Goal: Information Seeking & Learning: Learn about a topic

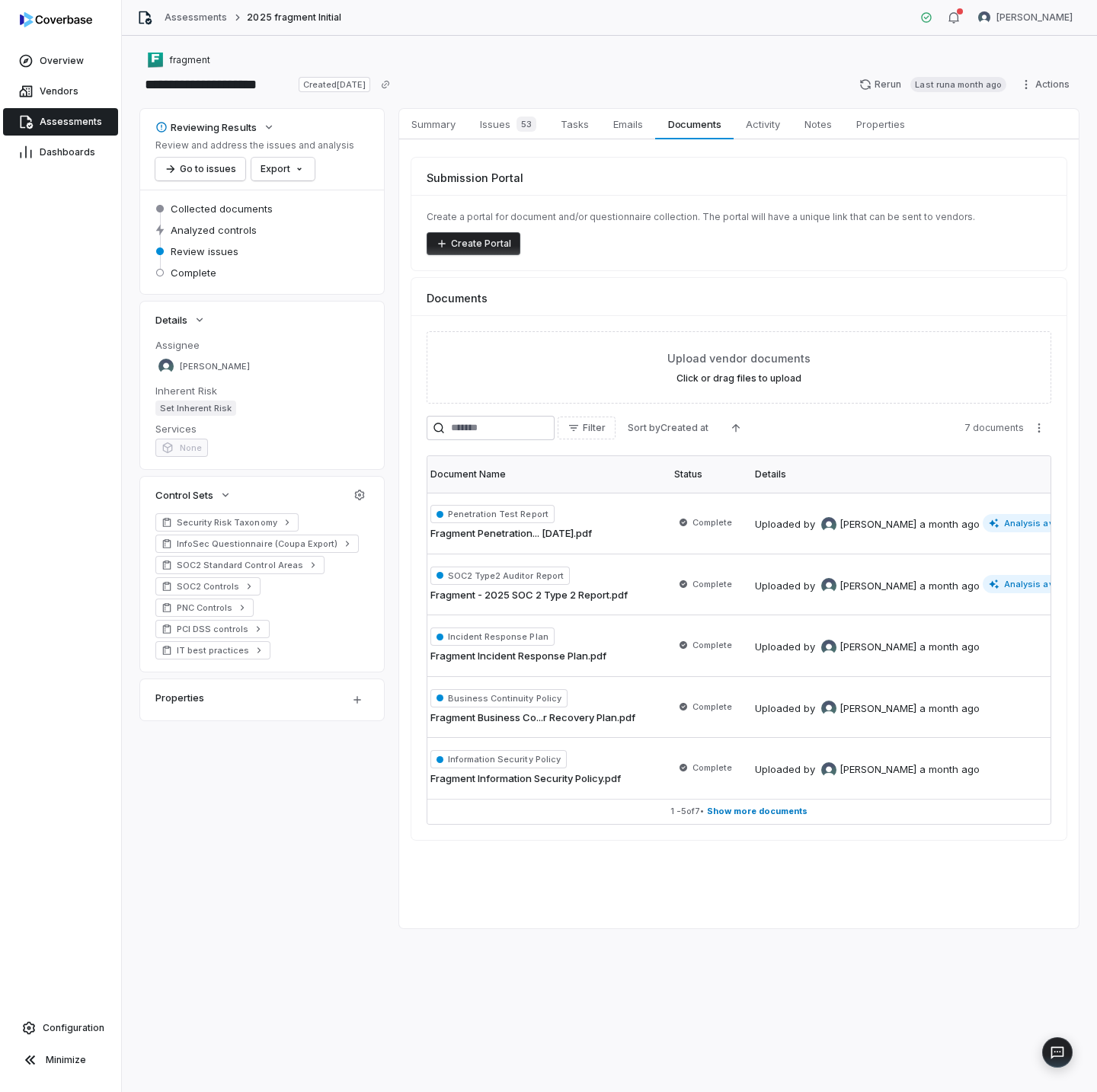
scroll to position [0, 124]
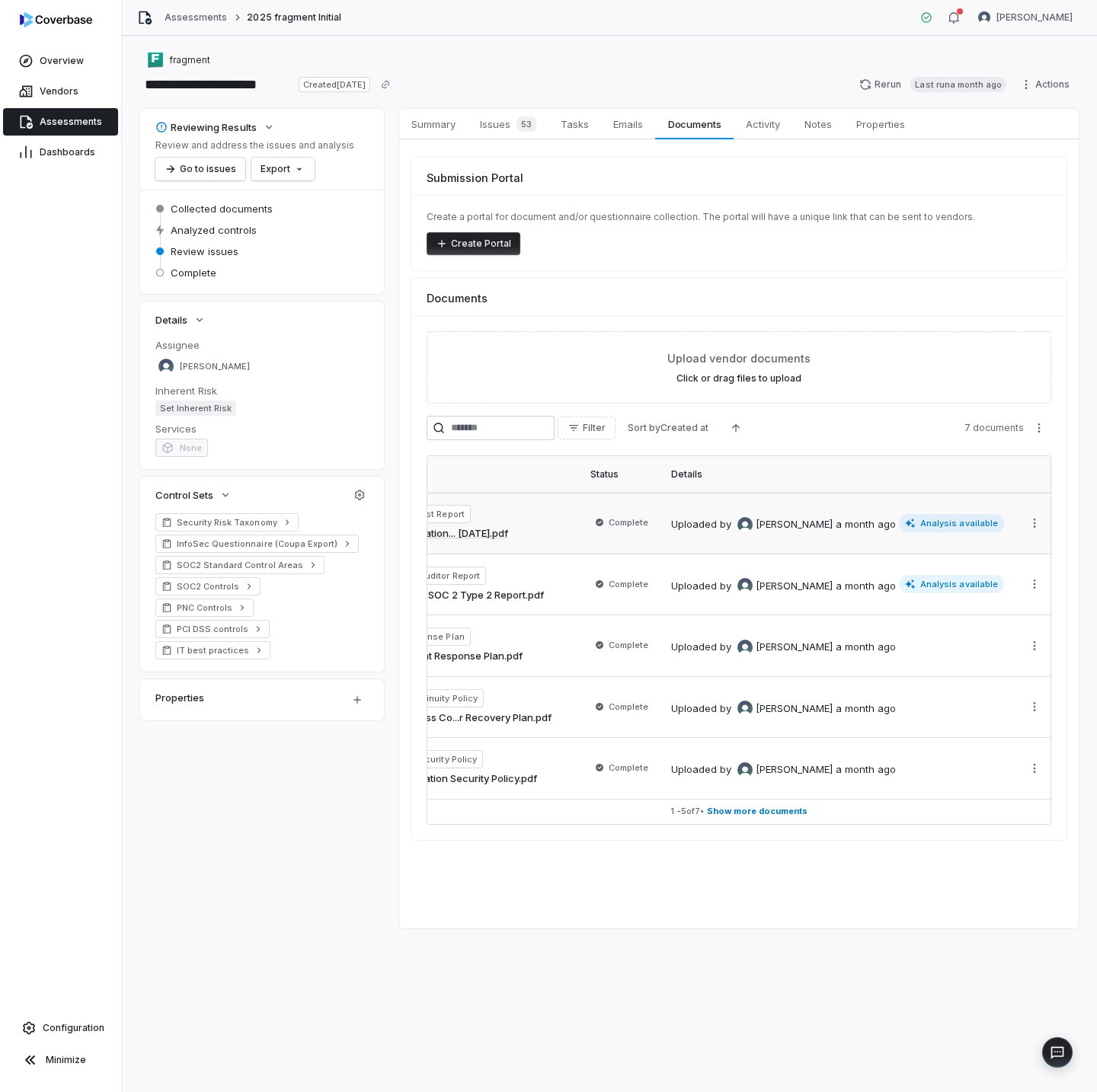
click at [939, 520] on span "Analysis available" at bounding box center [951, 523] width 105 height 18
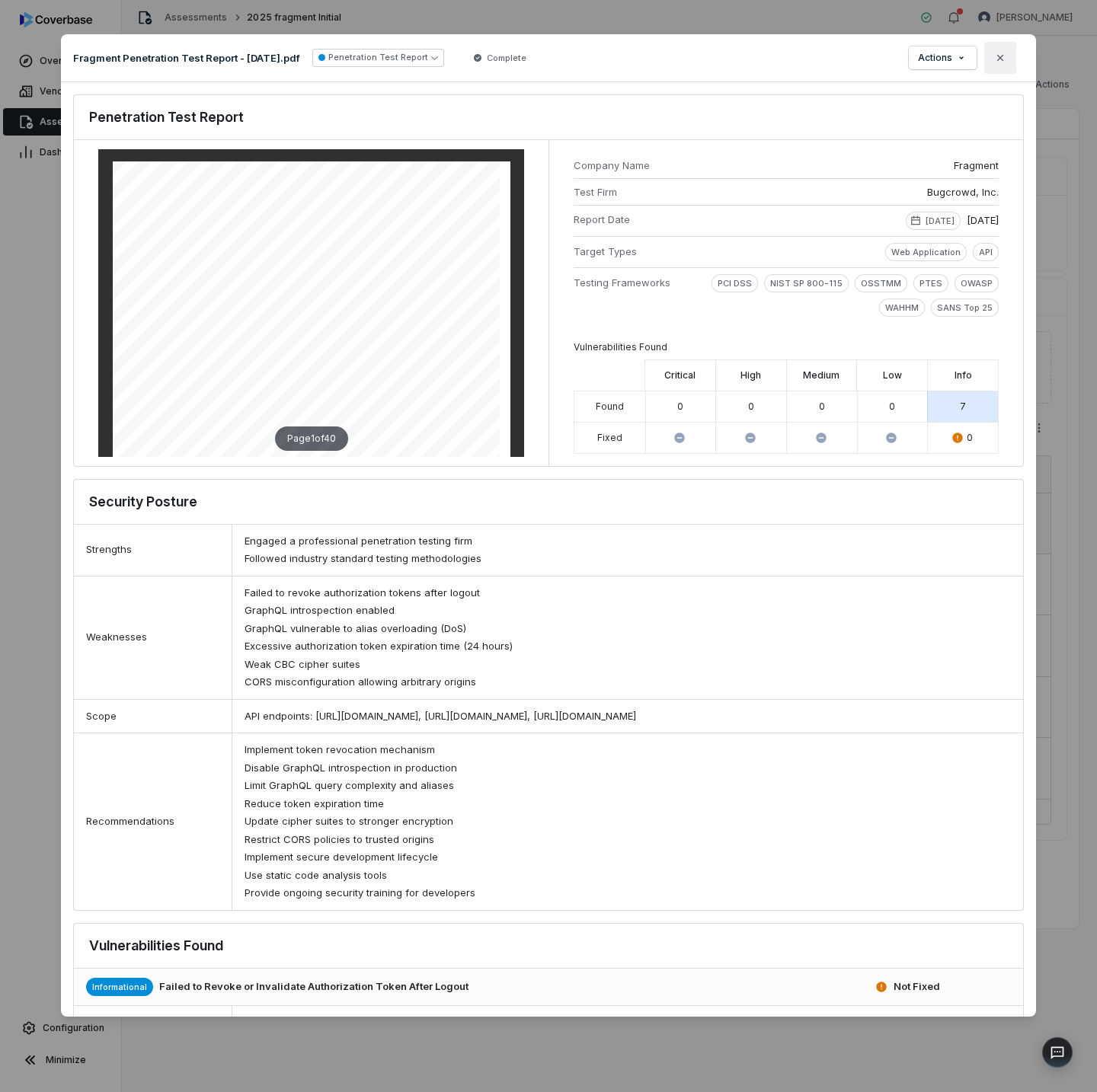
click at [999, 61] on icon "button" at bounding box center [1000, 57] width 13 height 13
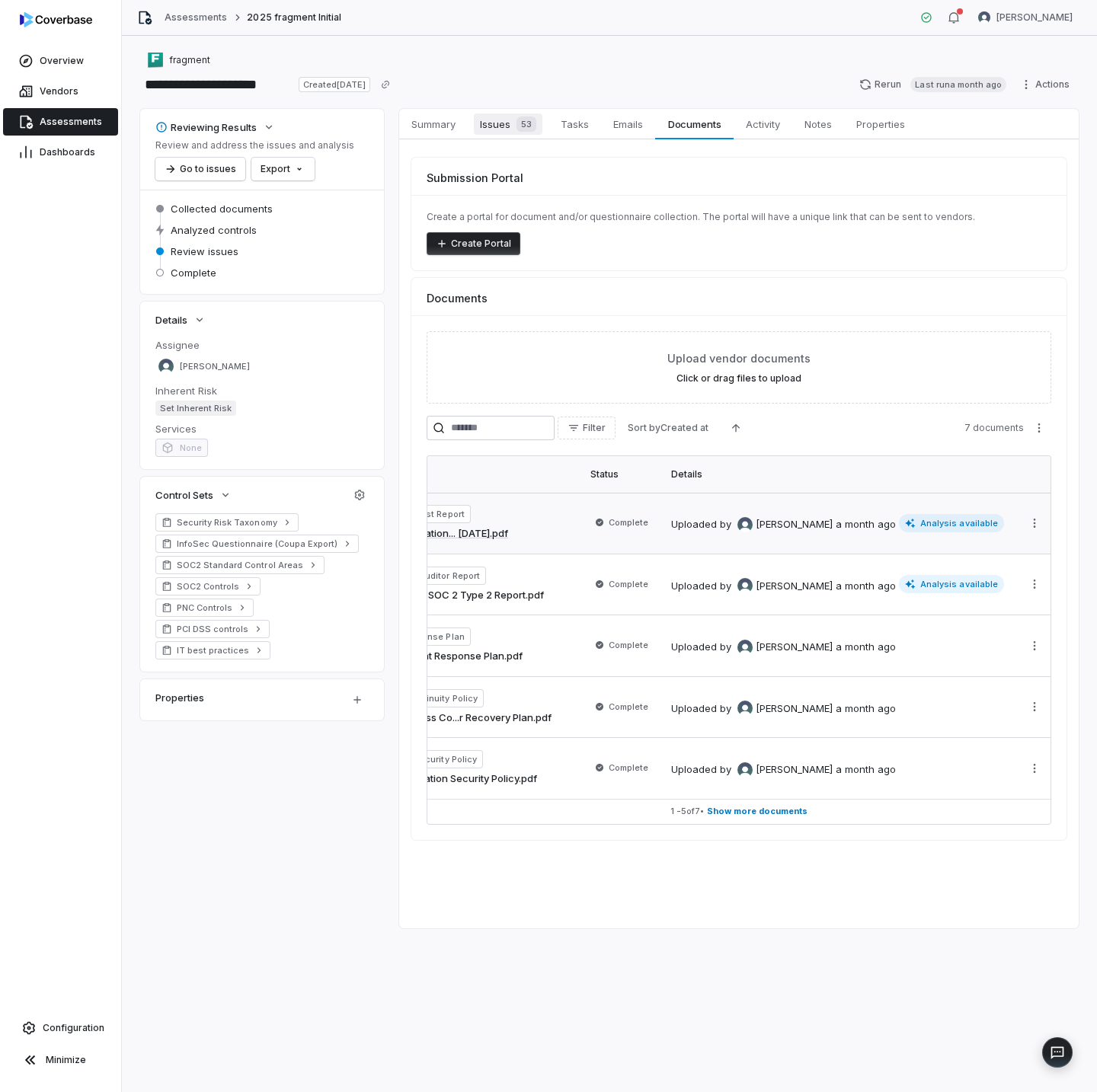
click at [507, 122] on span "Issues 53" at bounding box center [508, 124] width 68 height 21
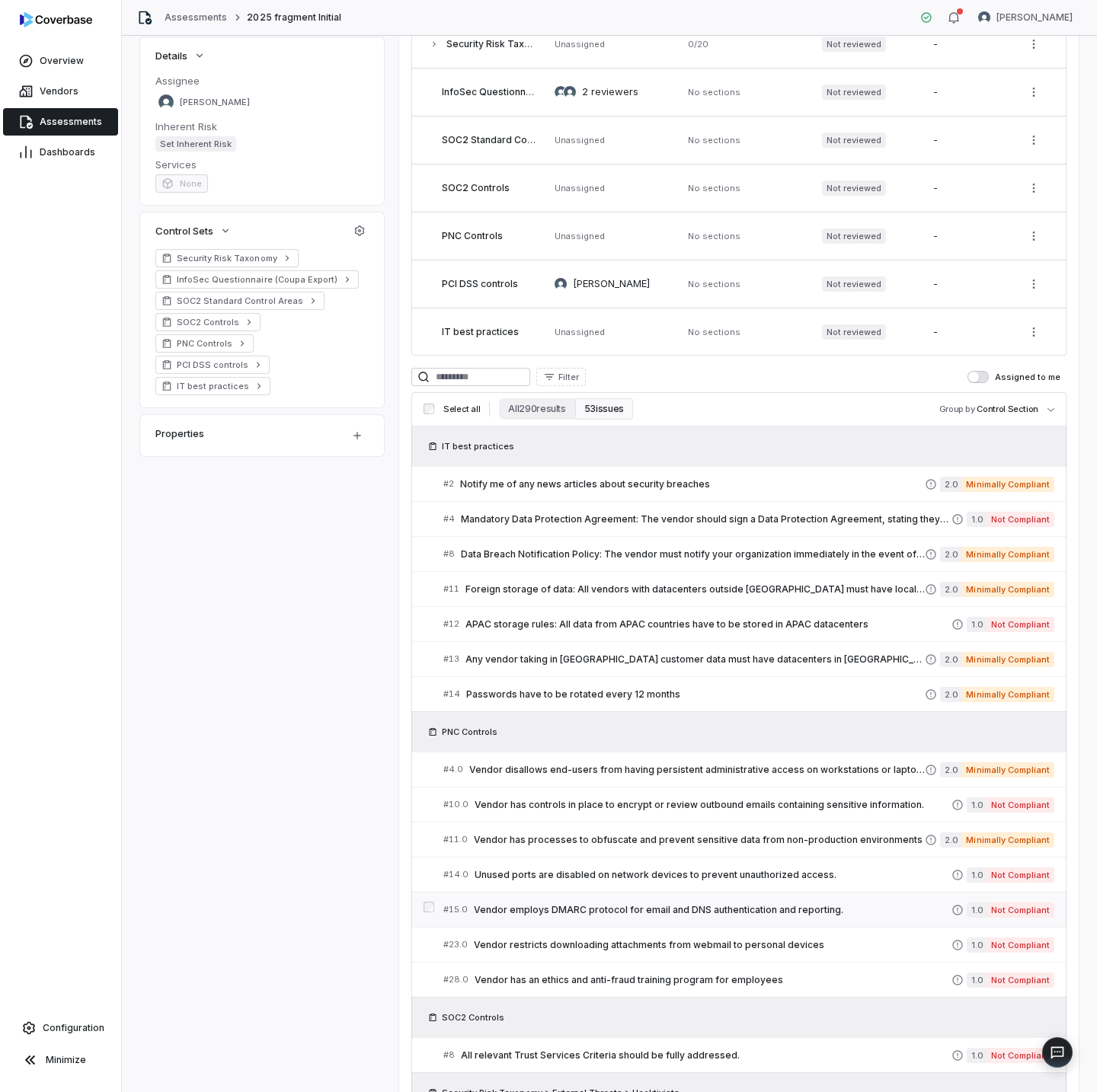
scroll to position [264, 0]
click at [870, 810] on div "# 10.0 Vendor has controls in place to encrypt or review outbound emails contai…" at bounding box center [697, 803] width 508 height 16
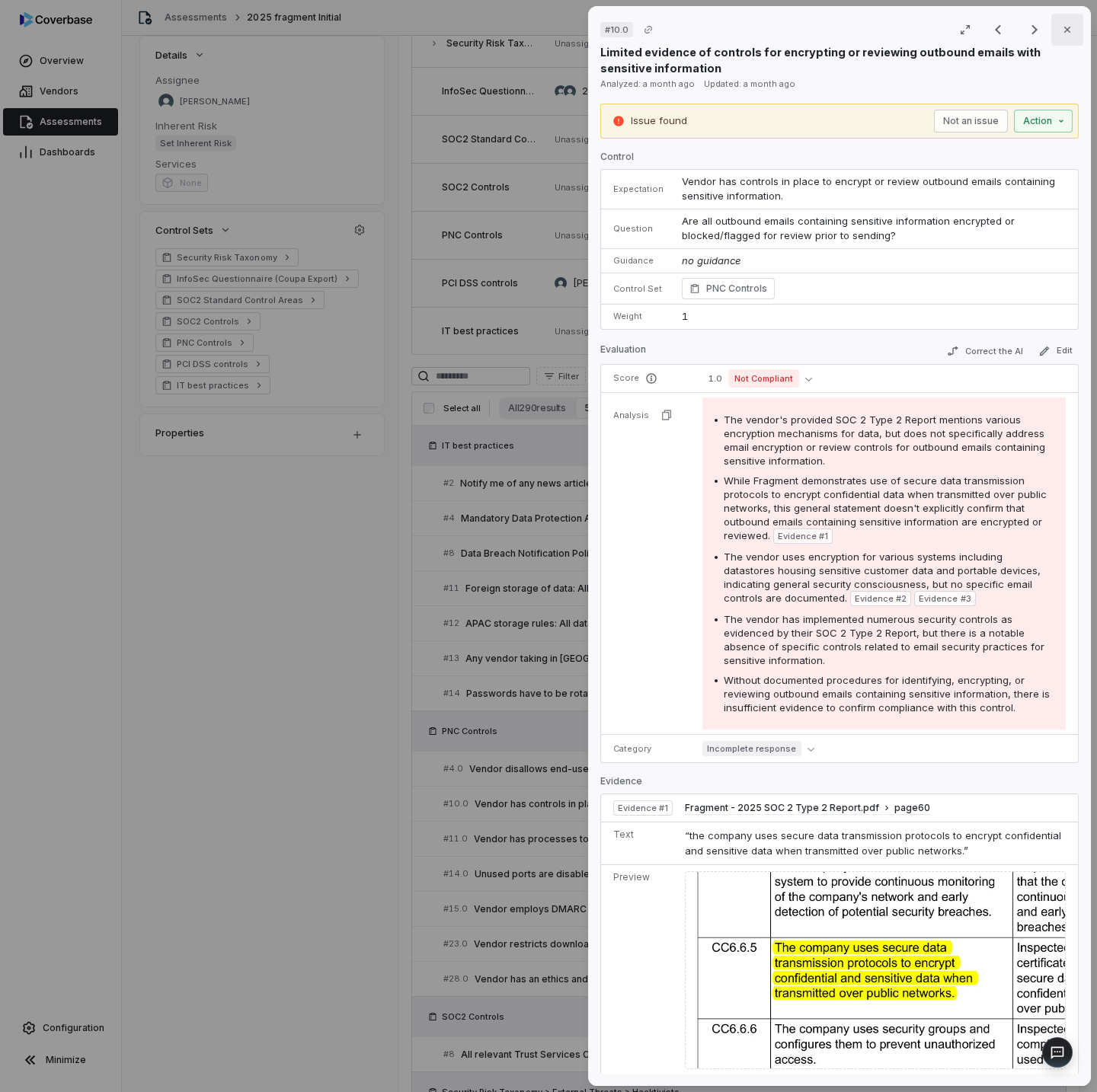
click at [1063, 32] on icon "button" at bounding box center [1067, 29] width 13 height 13
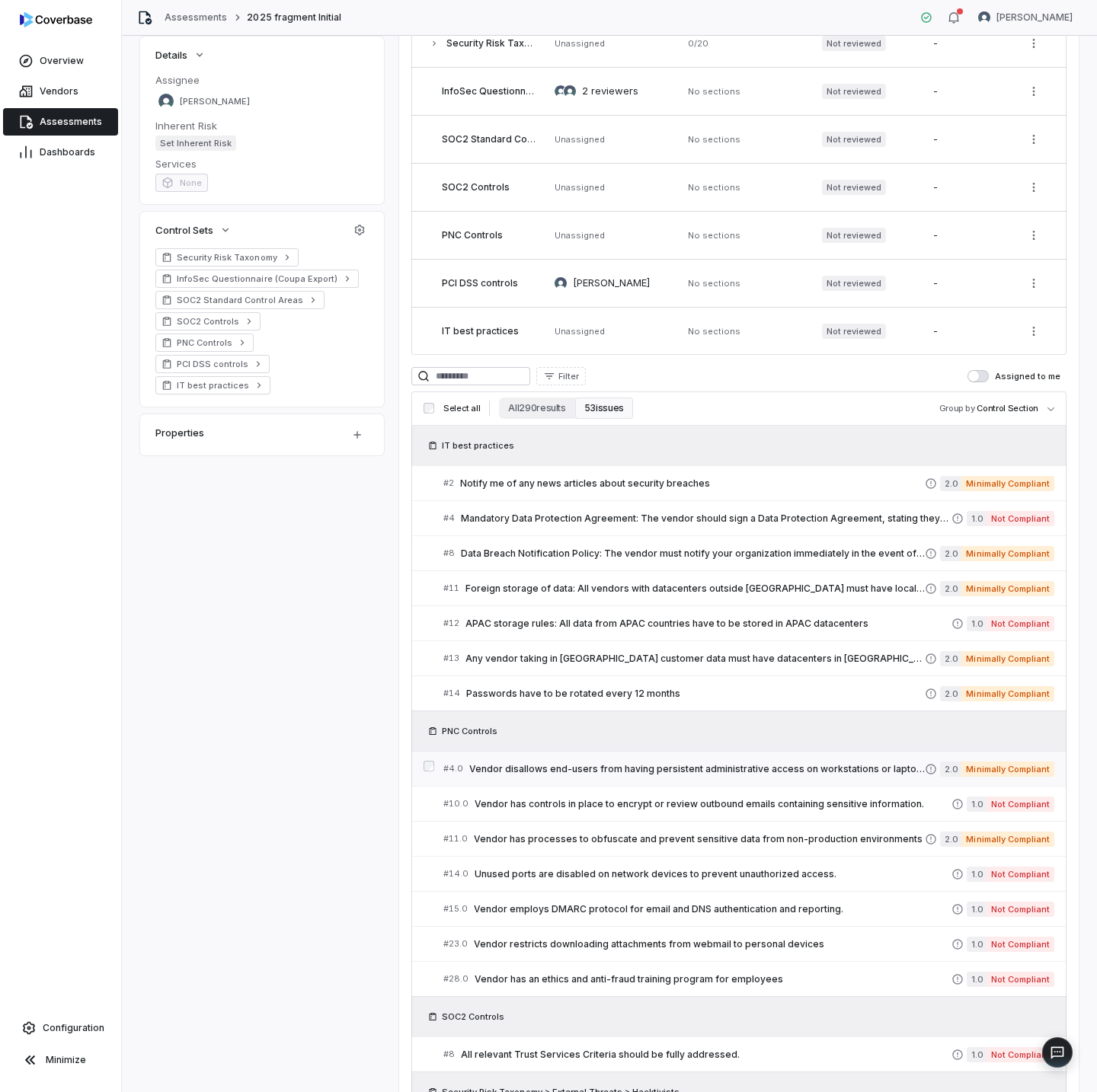
click at [708, 769] on span "Vendor disallows end-users from having persistent administrative access on work…" at bounding box center [696, 769] width 455 height 13
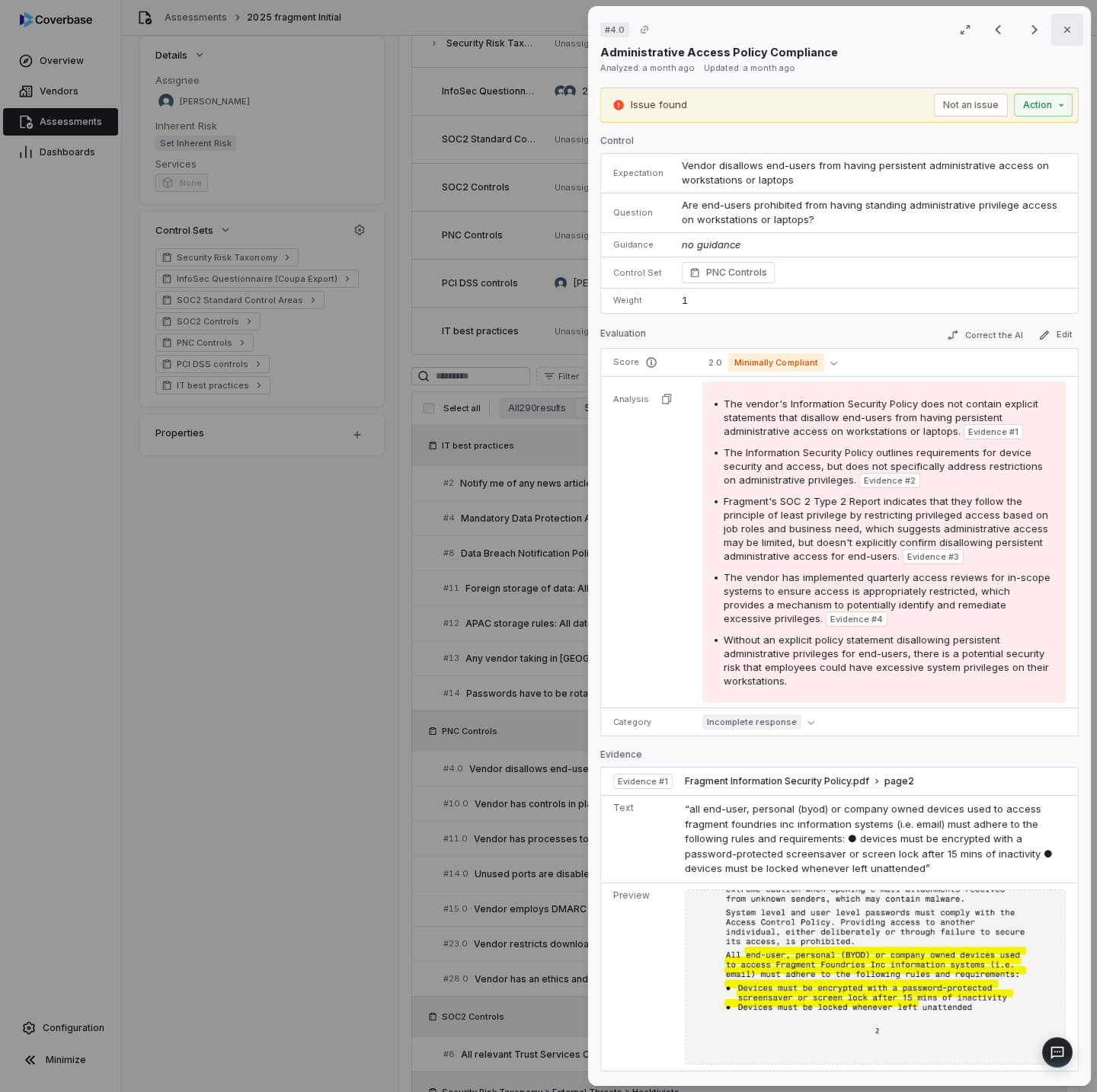
click at [1055, 18] on button "Close" at bounding box center [1067, 29] width 32 height 32
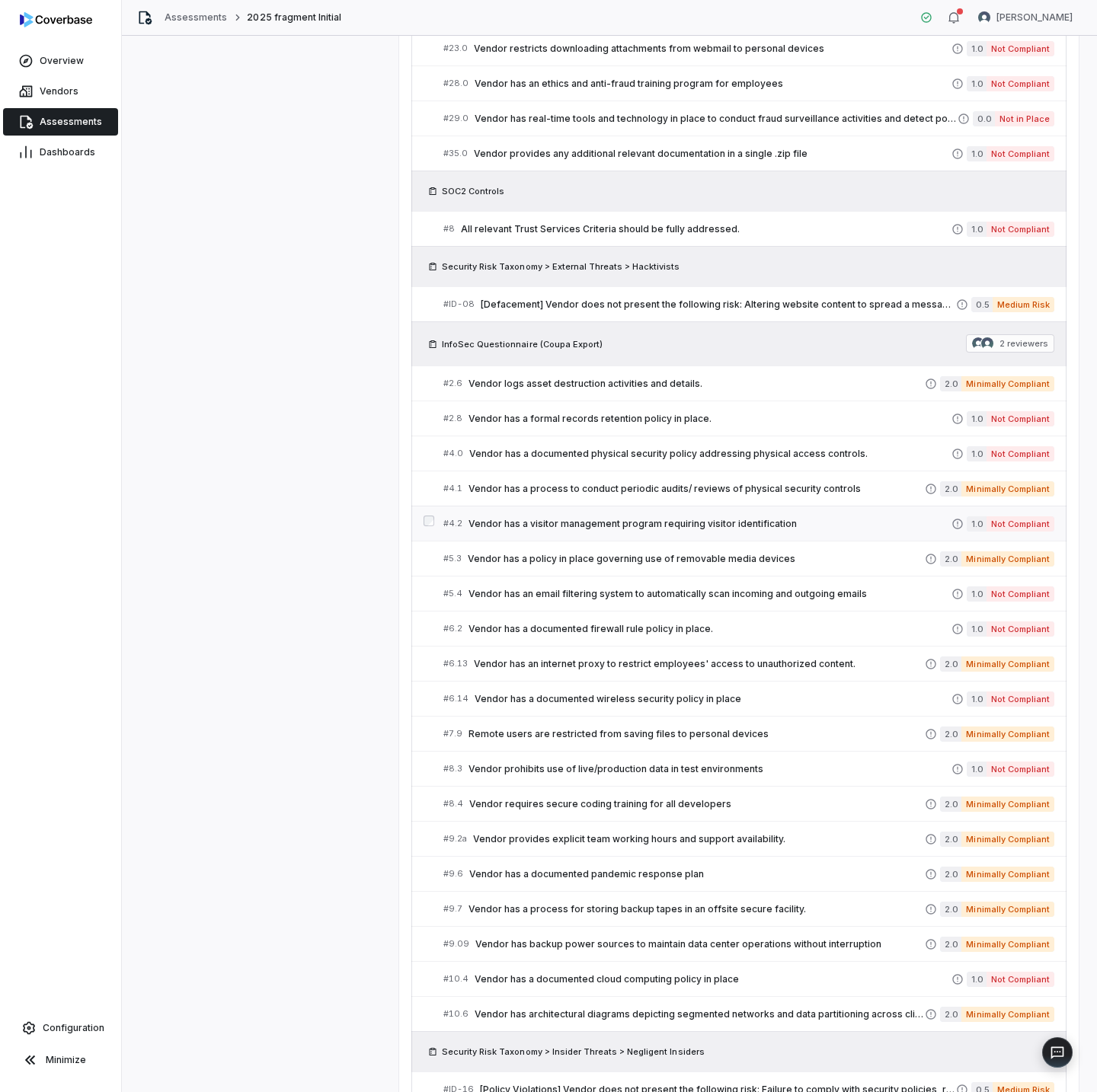
scroll to position [1315, 0]
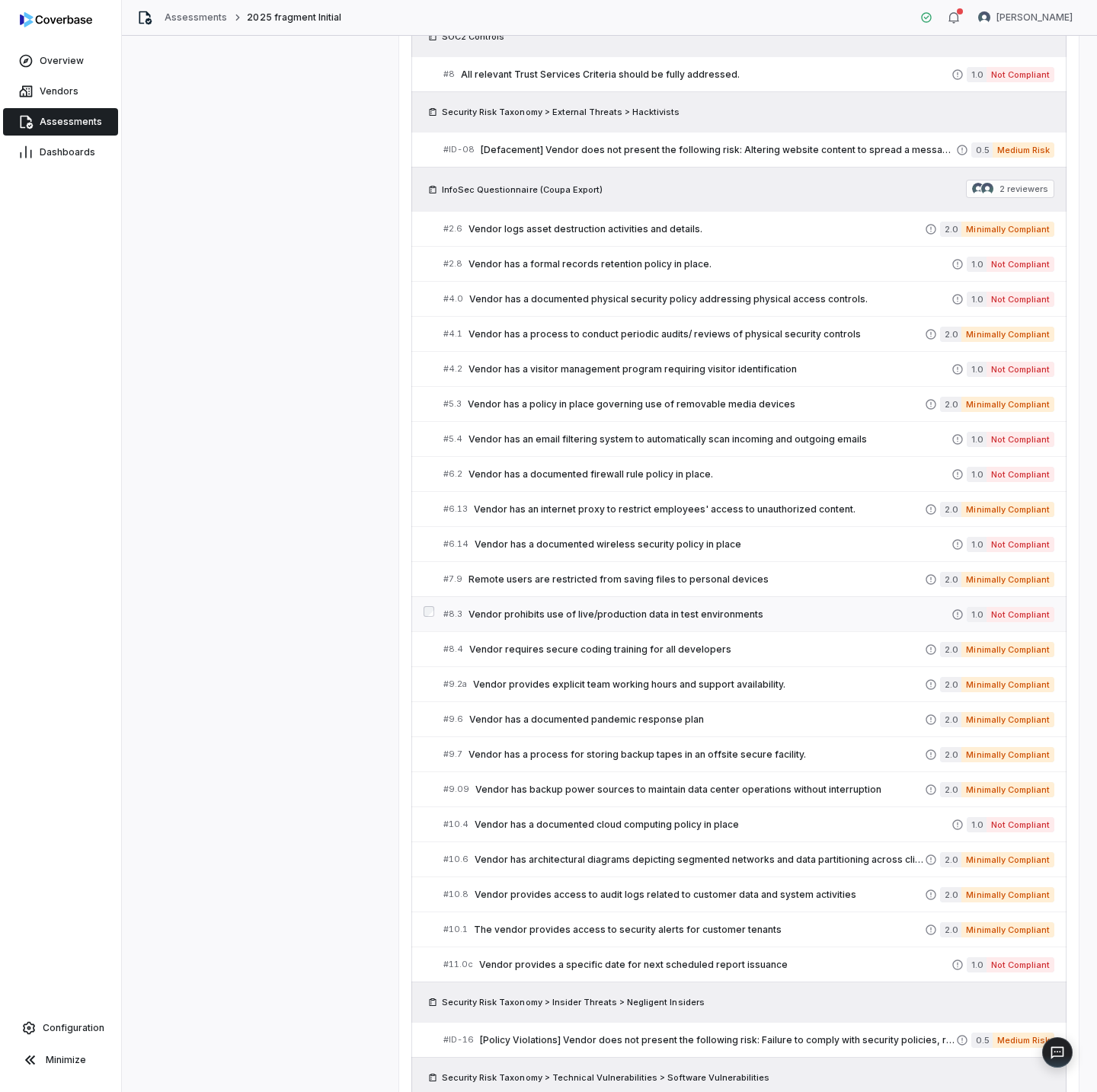
click at [747, 613] on span "Vendor prohibits use of live/production data in test environments" at bounding box center [710, 615] width 482 height 13
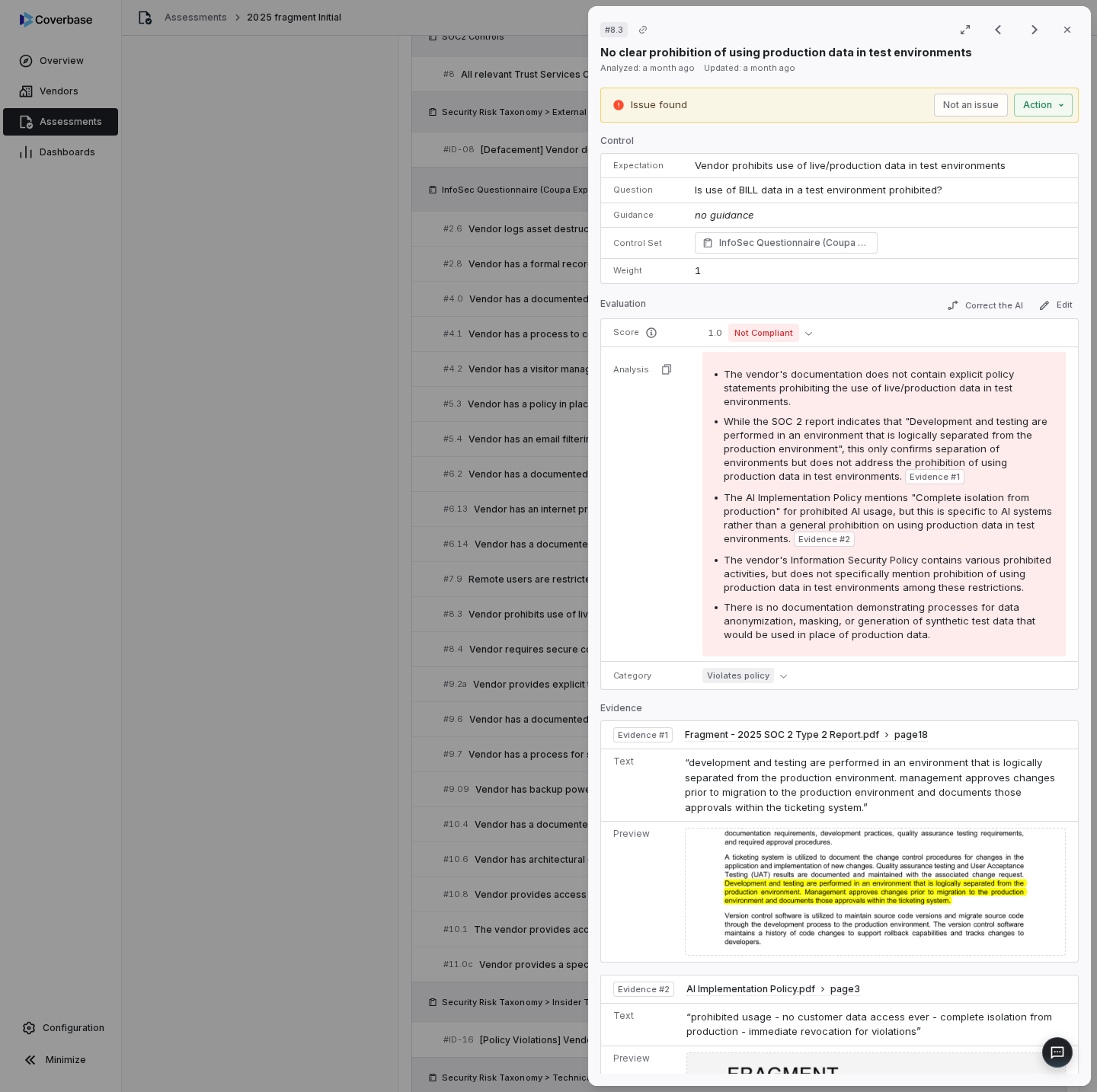
click at [162, 621] on div "# 8.3 Result 41 of 53 Close No clear prohibition of using production data in te…" at bounding box center [548, 546] width 1097 height 1092
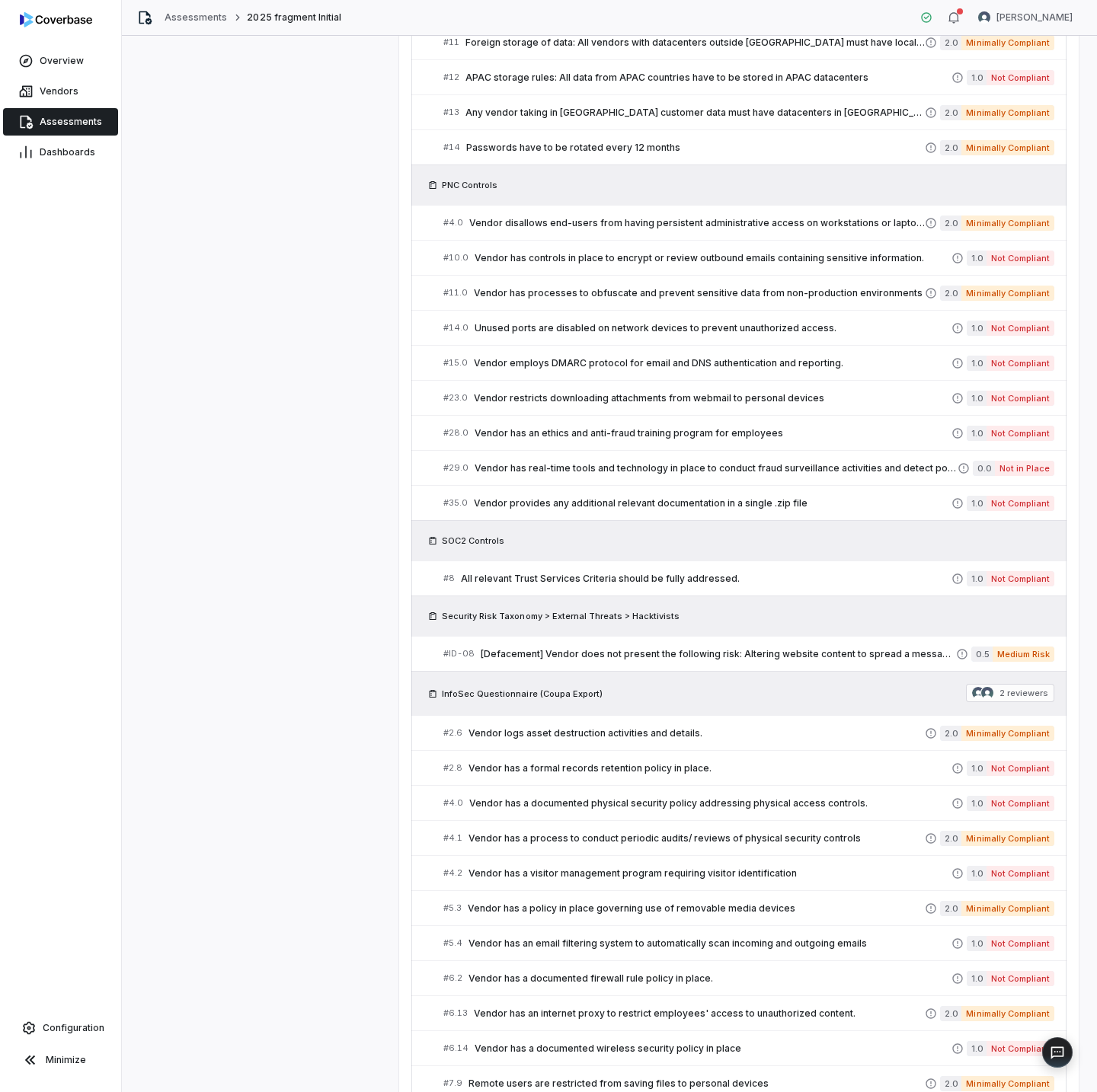
scroll to position [339, 0]
